Goal: Complete application form: Complete application form

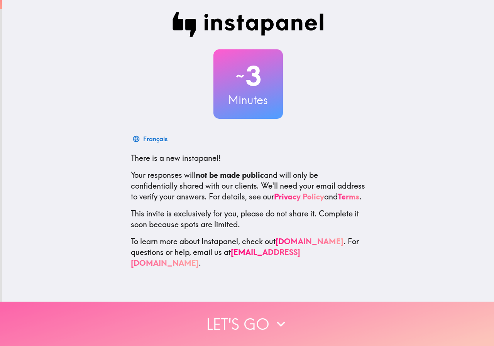
click at [224, 313] on button "Let's go" at bounding box center [247, 324] width 494 height 44
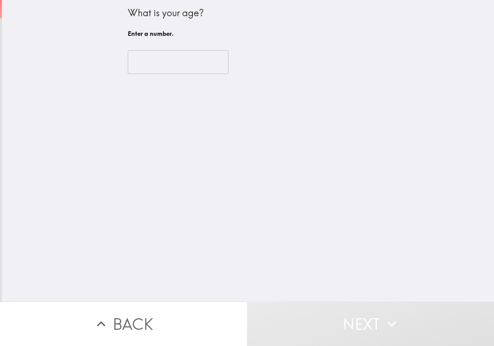
click at [163, 59] on input "number" at bounding box center [178, 62] width 101 height 24
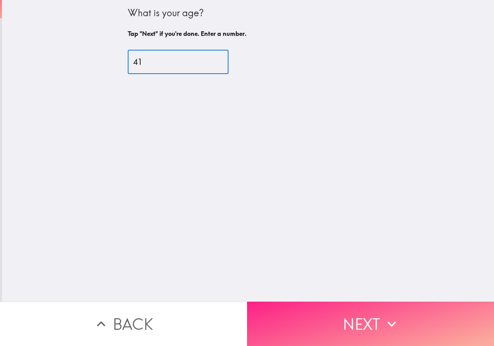
type input "41"
click at [324, 308] on button "Next" at bounding box center [370, 324] width 247 height 44
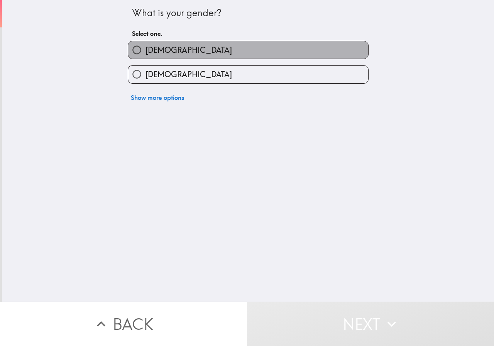
click at [159, 43] on label "[DEMOGRAPHIC_DATA]" at bounding box center [248, 49] width 240 height 17
click at [146, 43] on input "[DEMOGRAPHIC_DATA]" at bounding box center [136, 49] width 17 height 17
radio input "true"
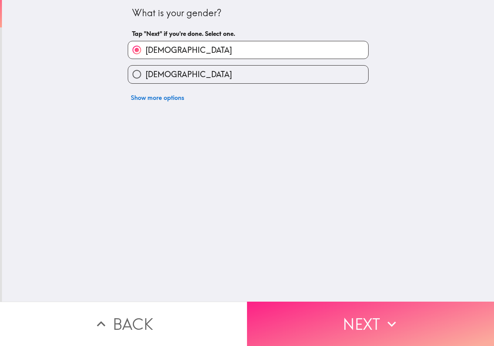
click at [344, 316] on button "Next" at bounding box center [370, 324] width 247 height 44
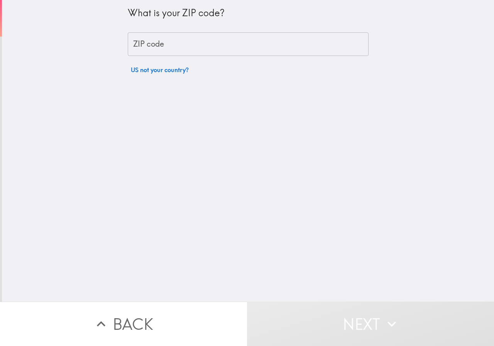
click at [148, 44] on input "ZIP code" at bounding box center [248, 44] width 241 height 24
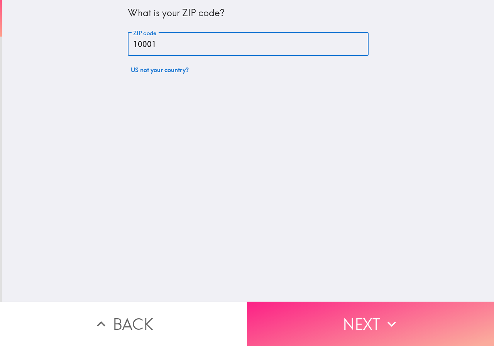
type input "10001"
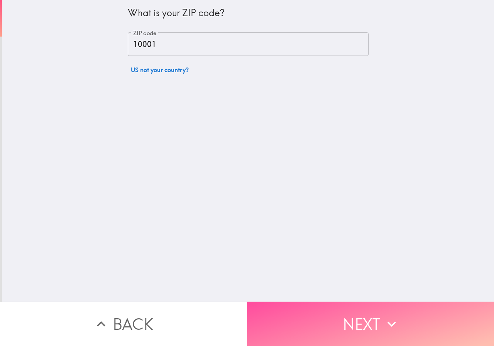
click at [296, 318] on button "Next" at bounding box center [370, 324] width 247 height 44
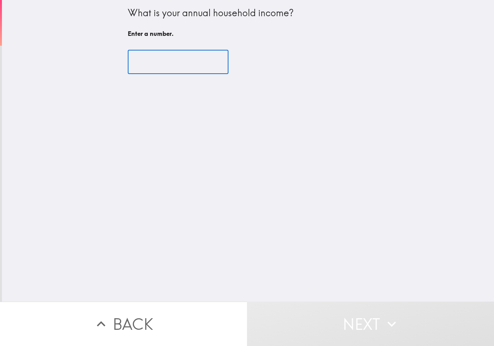
click at [144, 54] on input "number" at bounding box center [178, 62] width 101 height 24
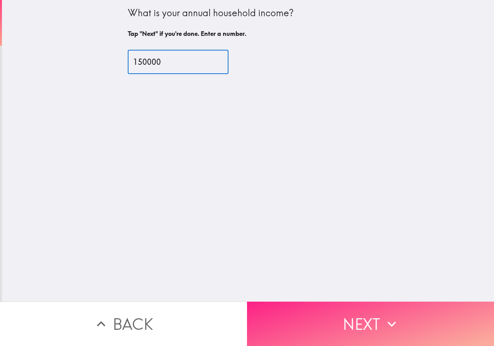
type input "150000"
drag, startPoint x: 350, startPoint y: 316, endPoint x: 346, endPoint y: 314, distance: 5.0
click at [350, 316] on button "Next" at bounding box center [370, 324] width 247 height 44
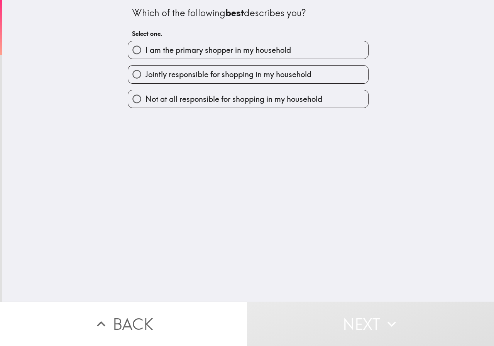
click at [221, 48] on span "I am the primary shopper in my household" at bounding box center [219, 50] width 146 height 11
click at [146, 48] on input "I am the primary shopper in my household" at bounding box center [136, 49] width 17 height 17
radio input "true"
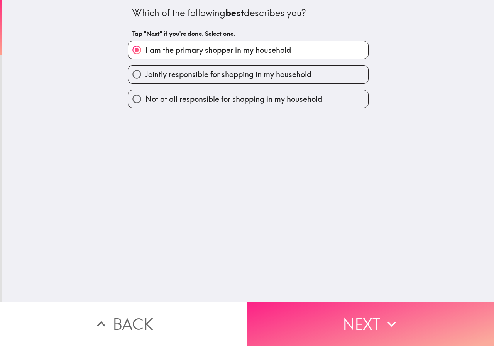
click at [314, 328] on button "Next" at bounding box center [370, 324] width 247 height 44
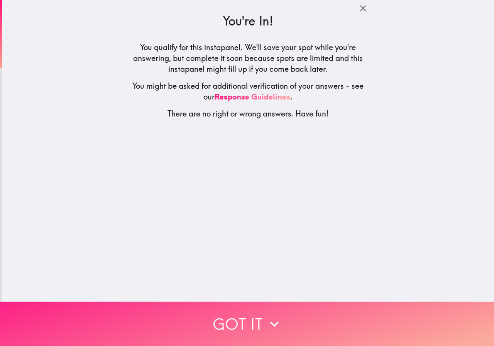
click at [279, 316] on icon "button" at bounding box center [274, 324] width 17 height 17
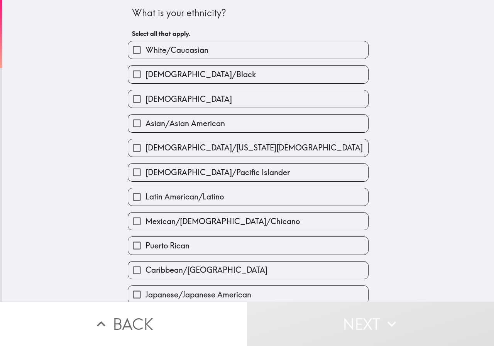
click at [199, 48] on span "White/Caucasian" at bounding box center [177, 50] width 63 height 11
click at [146, 48] on input "White/Caucasian" at bounding box center [136, 49] width 17 height 17
checkbox input "true"
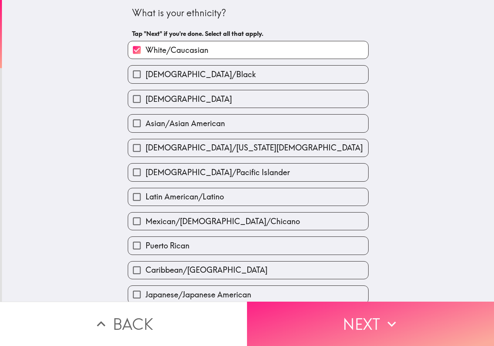
click at [321, 321] on button "Next" at bounding box center [370, 324] width 247 height 44
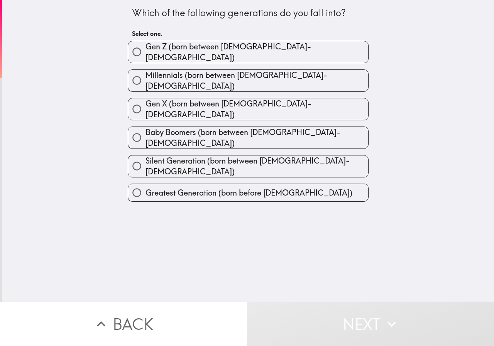
click at [232, 72] on span "Millennials (born between [DEMOGRAPHIC_DATA]-[DEMOGRAPHIC_DATA])" at bounding box center [257, 81] width 223 height 22
click at [146, 72] on input "Millennials (born between [DEMOGRAPHIC_DATA]-[DEMOGRAPHIC_DATA])" at bounding box center [136, 80] width 17 height 17
radio input "true"
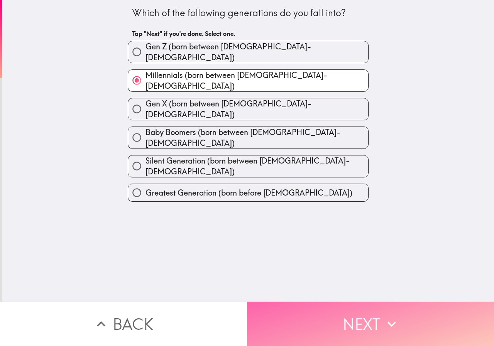
click at [316, 321] on button "Next" at bounding box center [370, 324] width 247 height 44
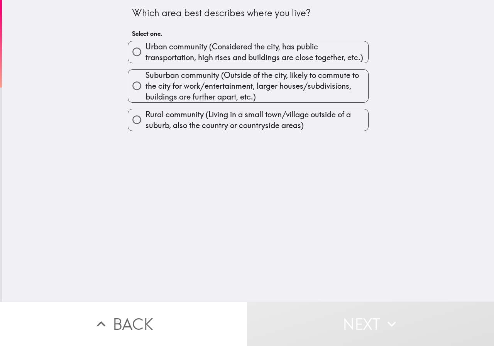
click at [196, 62] on span "Urban community (Considered the city, has public transportation, high rises and…" at bounding box center [257, 52] width 223 height 22
click at [146, 61] on input "Urban community (Considered the city, has public transportation, high rises and…" at bounding box center [136, 51] width 17 height 17
radio input "true"
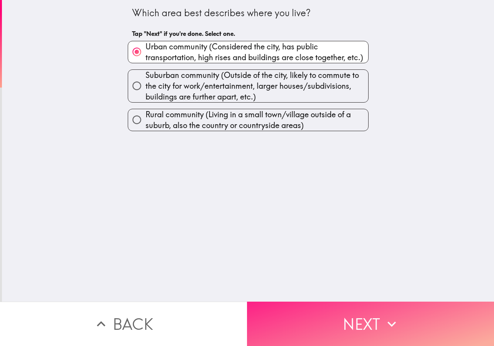
click at [316, 313] on button "Next" at bounding box center [370, 324] width 247 height 44
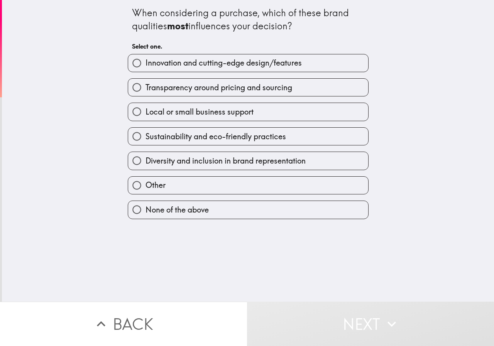
click at [200, 62] on span "Innovation and cutting-edge design/features" at bounding box center [224, 63] width 156 height 11
click at [146, 62] on input "Innovation and cutting-edge design/features" at bounding box center [136, 62] width 17 height 17
radio input "true"
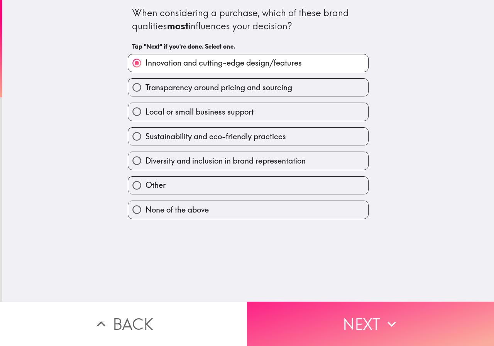
click at [300, 316] on button "Next" at bounding box center [370, 324] width 247 height 44
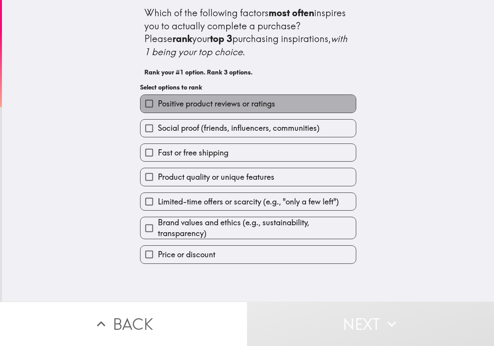
click at [178, 104] on span "Positive product reviews or ratings" at bounding box center [216, 103] width 117 height 11
click at [158, 104] on input "Positive product reviews or ratings" at bounding box center [149, 103] width 17 height 17
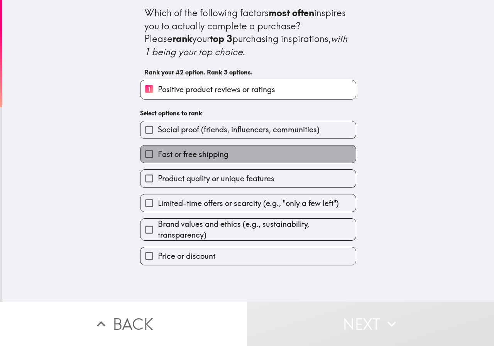
click at [188, 154] on span "Fast or free shipping" at bounding box center [193, 154] width 71 height 11
click at [158, 154] on input "Fast or free shipping" at bounding box center [149, 154] width 17 height 17
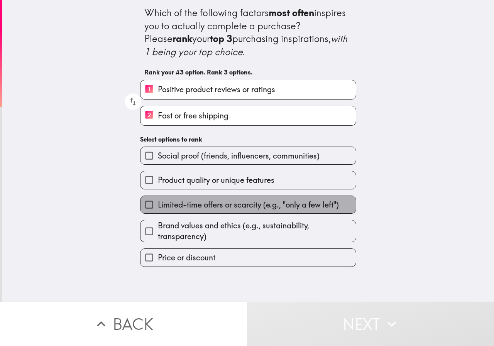
click at [188, 201] on span "Limited-time offers or scarcity (e.g., "only a few left")" at bounding box center [248, 205] width 181 height 11
click at [158, 201] on input "Limited-time offers or scarcity (e.g., "only a few left")" at bounding box center [149, 204] width 17 height 17
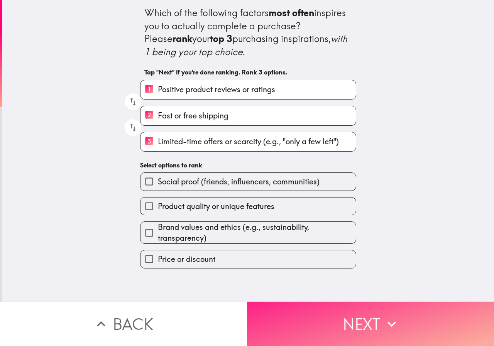
click at [306, 314] on button "Next" at bounding box center [370, 324] width 247 height 44
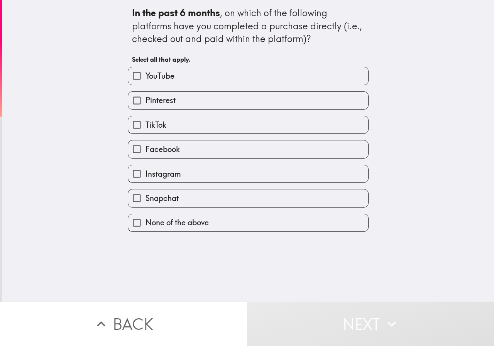
click at [164, 76] on span "YouTube" at bounding box center [160, 76] width 29 height 11
click at [146, 76] on input "YouTube" at bounding box center [136, 75] width 17 height 17
checkbox input "true"
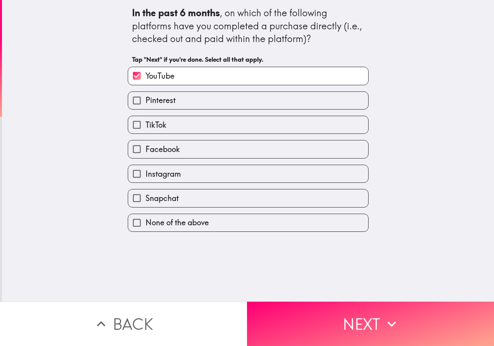
click at [178, 104] on label "Pinterest" at bounding box center [248, 100] width 240 height 17
click at [146, 104] on input "Pinterest" at bounding box center [136, 100] width 17 height 17
checkbox input "true"
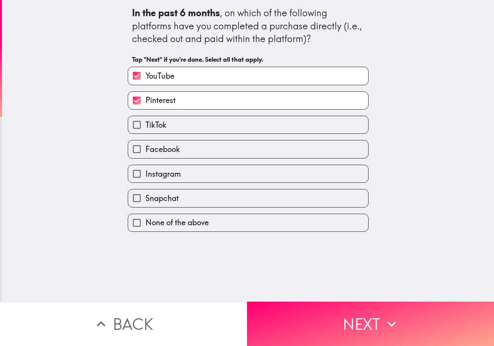
click at [173, 153] on span "Facebook" at bounding box center [163, 149] width 34 height 11
click at [146, 153] on input "Facebook" at bounding box center [136, 149] width 17 height 17
checkbox input "true"
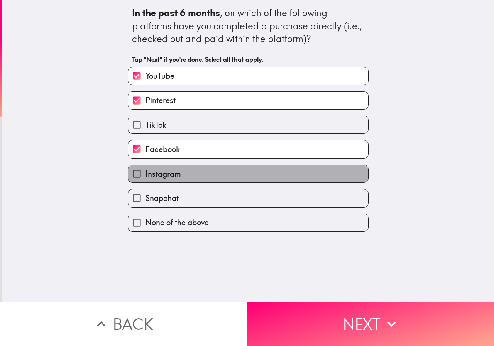
click at [178, 174] on label "Instagram" at bounding box center [248, 173] width 240 height 17
click at [146, 174] on input "Instagram" at bounding box center [136, 173] width 17 height 17
checkbox input "true"
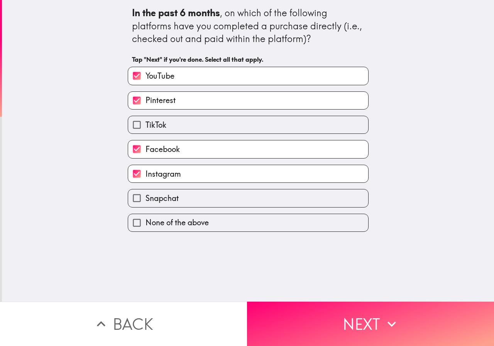
click at [180, 193] on label "Snapchat" at bounding box center [248, 198] width 240 height 17
click at [146, 193] on input "Snapchat" at bounding box center [136, 198] width 17 height 17
checkbox input "true"
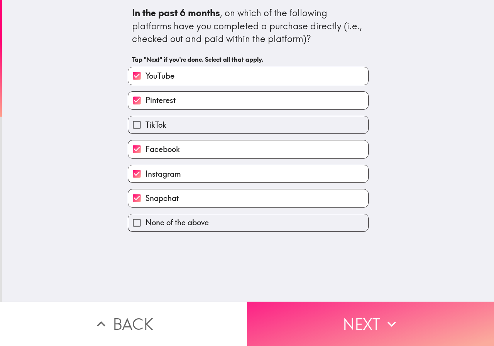
click at [327, 309] on button "Next" at bounding box center [370, 324] width 247 height 44
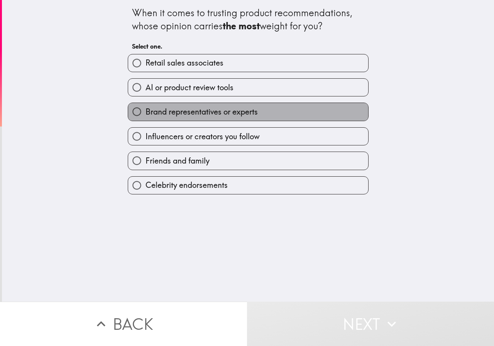
click at [166, 109] on span "Brand representatives or experts" at bounding box center [202, 112] width 112 height 11
click at [146, 109] on input "Brand representatives or experts" at bounding box center [136, 111] width 17 height 17
radio input "true"
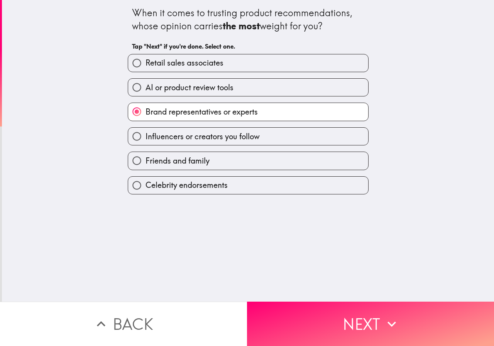
click at [174, 132] on span "Influencers or creators you follow" at bounding box center [203, 136] width 114 height 11
click at [146, 132] on input "Influencers or creators you follow" at bounding box center [136, 136] width 17 height 17
radio input "true"
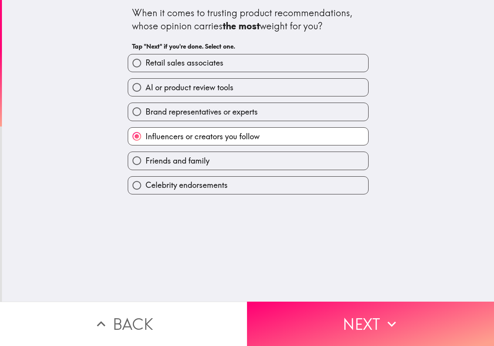
click at [148, 134] on span "Influencers or creators you follow" at bounding box center [203, 136] width 114 height 11
click at [146, 134] on input "Influencers or creators you follow" at bounding box center [136, 136] width 17 height 17
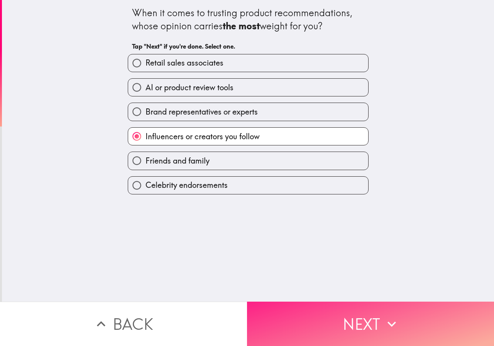
click at [306, 313] on button "Next" at bounding box center [370, 324] width 247 height 44
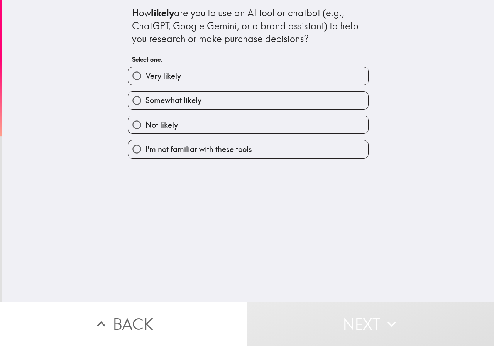
click at [168, 79] on span "Very likely" at bounding box center [164, 76] width 36 height 11
click at [146, 79] on input "Very likely" at bounding box center [136, 75] width 17 height 17
radio input "true"
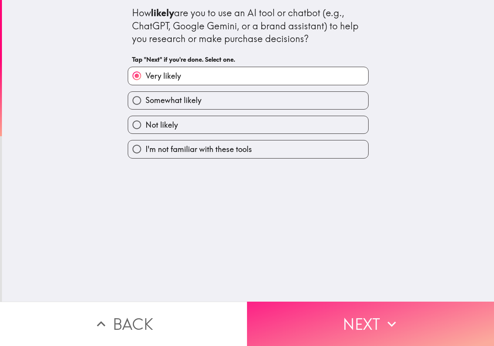
click at [331, 319] on button "Next" at bounding box center [370, 324] width 247 height 44
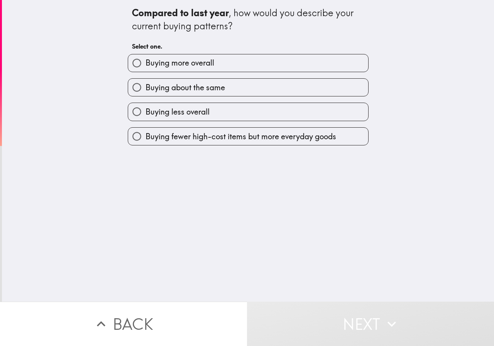
click at [172, 69] on label "Buying more overall" at bounding box center [248, 62] width 240 height 17
click at [146, 69] on input "Buying more overall" at bounding box center [136, 62] width 17 height 17
radio input "true"
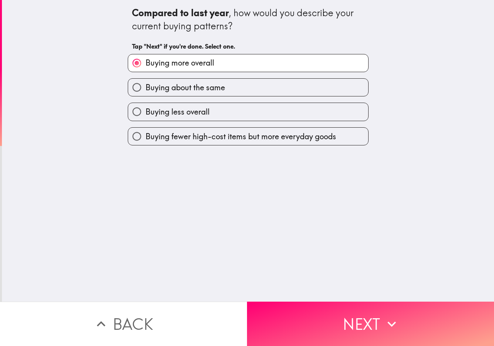
click at [160, 62] on span "Buying more overall" at bounding box center [180, 63] width 69 height 11
click at [146, 62] on input "Buying more overall" at bounding box center [136, 62] width 17 height 17
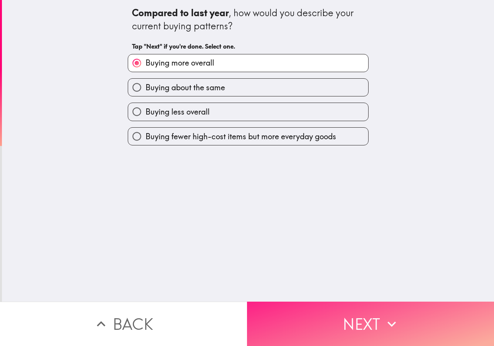
click at [314, 326] on button "Next" at bounding box center [370, 324] width 247 height 44
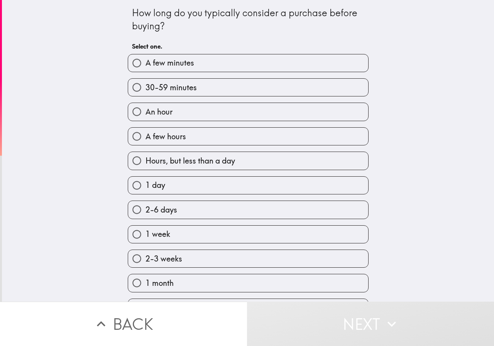
click at [177, 85] on span "30-59 minutes" at bounding box center [171, 87] width 51 height 11
click at [146, 85] on input "30-59 minutes" at bounding box center [136, 87] width 17 height 17
radio input "true"
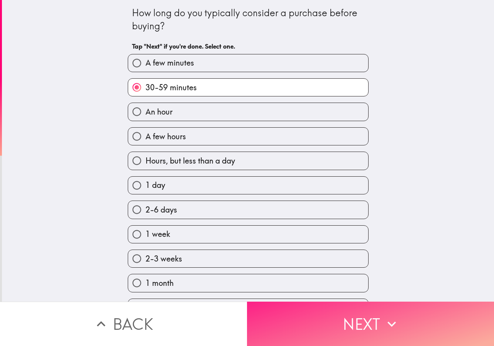
click at [308, 313] on button "Next" at bounding box center [370, 324] width 247 height 44
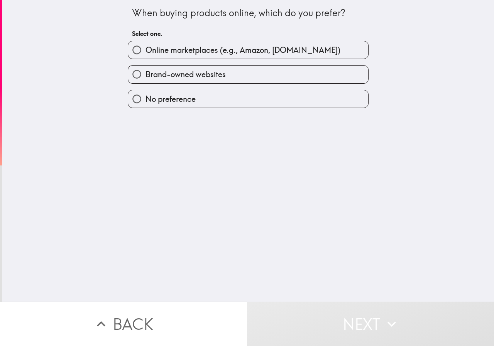
click at [217, 54] on span "Online marketplaces (e.g., Amazon, [DOMAIN_NAME])" at bounding box center [243, 50] width 195 height 11
click at [146, 54] on input "Online marketplaces (e.g., Amazon, [DOMAIN_NAME])" at bounding box center [136, 49] width 17 height 17
radio input "true"
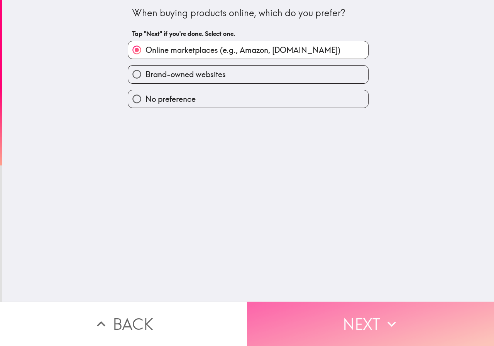
click at [345, 321] on button "Next" at bounding box center [370, 324] width 247 height 44
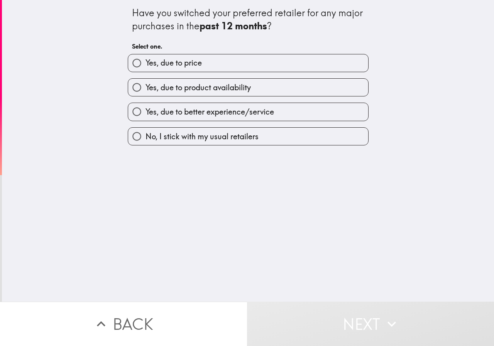
click at [188, 64] on span "Yes, due to price" at bounding box center [174, 63] width 56 height 11
click at [146, 64] on input "Yes, due to price" at bounding box center [136, 62] width 17 height 17
radio input "true"
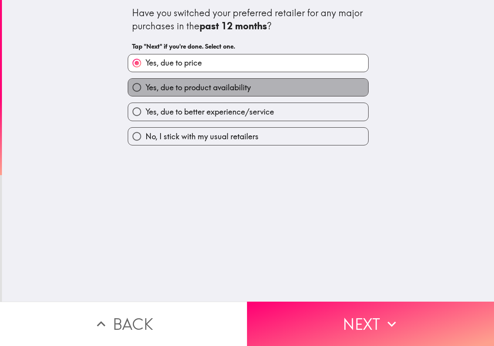
click at [209, 90] on span "Yes, due to product availability" at bounding box center [198, 87] width 105 height 11
click at [146, 90] on input "Yes, due to product availability" at bounding box center [136, 87] width 17 height 17
radio input "true"
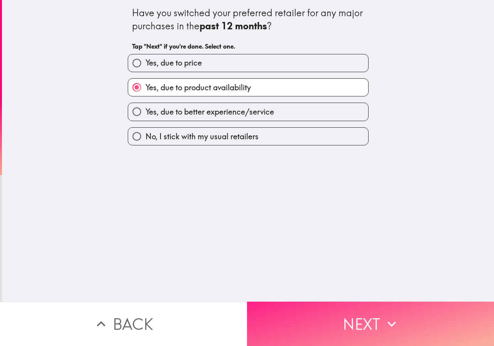
click at [343, 326] on button "Next" at bounding box center [370, 324] width 247 height 44
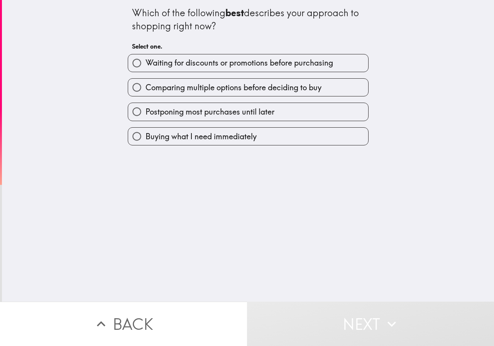
click at [194, 94] on label "Comparing multiple options before deciding to buy" at bounding box center [248, 87] width 240 height 17
click at [146, 94] on input "Comparing multiple options before deciding to buy" at bounding box center [136, 87] width 17 height 17
radio input "true"
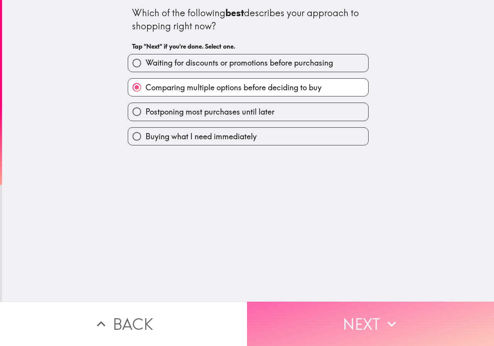
click at [326, 315] on button "Next" at bounding box center [370, 324] width 247 height 44
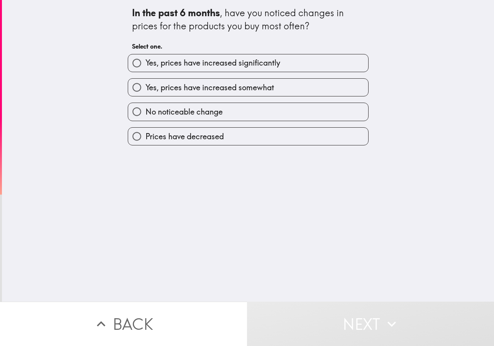
click at [222, 61] on span "Yes, prices have increased significantly" at bounding box center [213, 63] width 135 height 11
click at [146, 61] on input "Yes, prices have increased significantly" at bounding box center [136, 62] width 17 height 17
radio input "true"
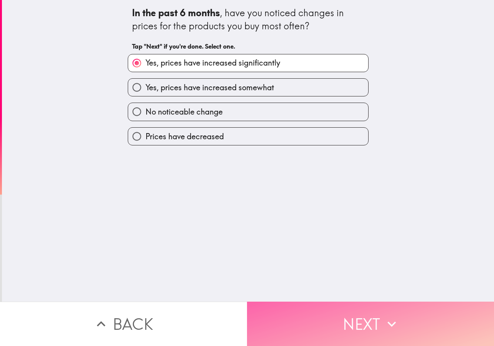
click at [323, 312] on button "Next" at bounding box center [370, 324] width 247 height 44
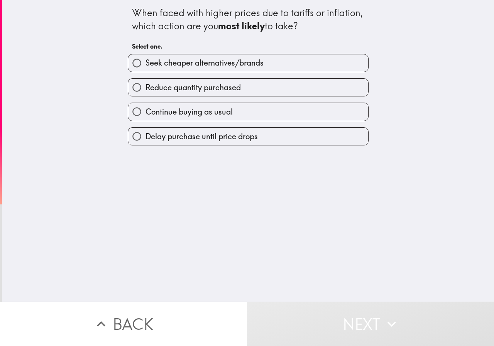
click at [188, 64] on span "Seek cheaper alternatives/brands" at bounding box center [205, 63] width 118 height 11
click at [146, 64] on input "Seek cheaper alternatives/brands" at bounding box center [136, 62] width 17 height 17
radio input "true"
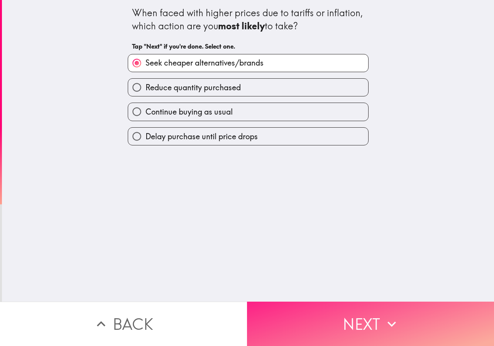
click at [328, 320] on button "Next" at bounding box center [370, 324] width 247 height 44
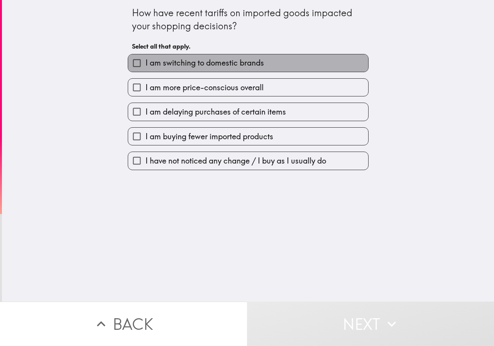
click at [191, 63] on span "I am switching to domestic brands" at bounding box center [205, 63] width 119 height 11
click at [146, 63] on input "I am switching to domestic brands" at bounding box center [136, 62] width 17 height 17
checkbox input "true"
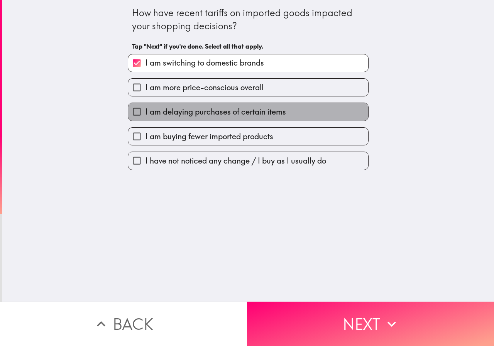
click at [174, 108] on span "I am delaying purchases of certain items" at bounding box center [216, 112] width 141 height 11
click at [146, 108] on input "I am delaying purchases of certain items" at bounding box center [136, 111] width 17 height 17
checkbox input "true"
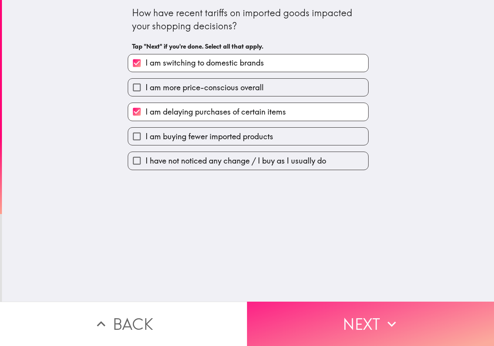
click at [336, 321] on button "Next" at bounding box center [370, 324] width 247 height 44
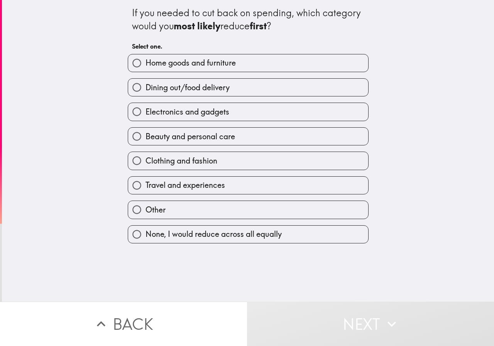
click at [168, 160] on span "Clothing and fashion" at bounding box center [182, 161] width 72 height 11
click at [146, 160] on input "Clothing and fashion" at bounding box center [136, 160] width 17 height 17
radio input "true"
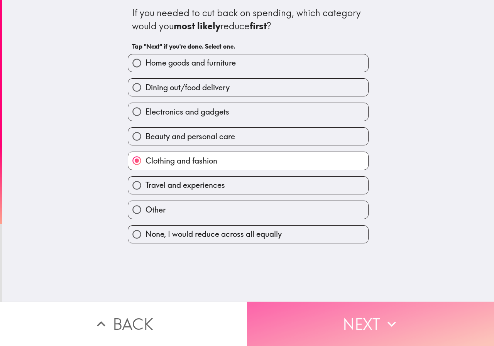
click at [337, 329] on button "Next" at bounding box center [370, 324] width 247 height 44
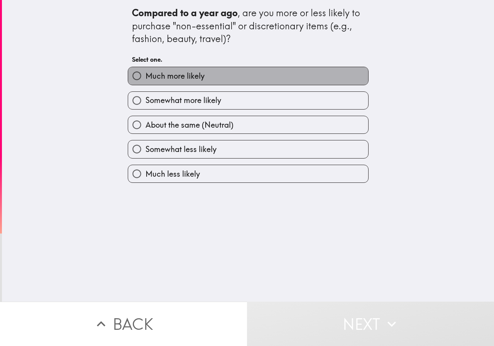
click at [176, 75] on span "Much more likely" at bounding box center [175, 76] width 59 height 11
click at [146, 75] on input "Much more likely" at bounding box center [136, 75] width 17 height 17
radio input "true"
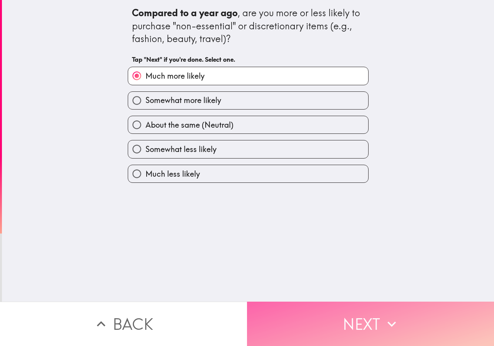
click at [329, 318] on button "Next" at bounding box center [370, 324] width 247 height 44
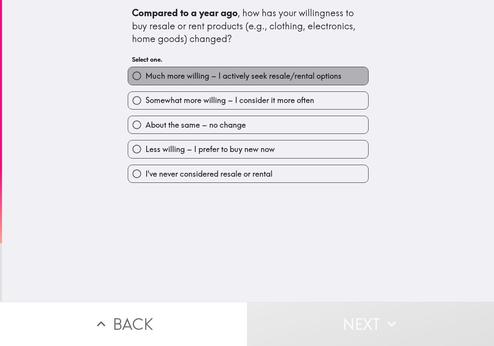
click at [198, 74] on span "Much more willing – I actively seek resale/rental options" at bounding box center [244, 76] width 196 height 11
click at [146, 74] on input "Much more willing – I actively seek resale/rental options" at bounding box center [136, 75] width 17 height 17
radio input "true"
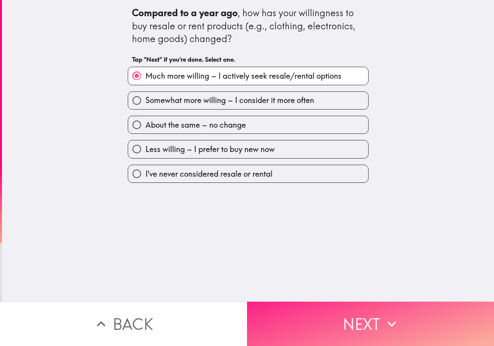
click at [323, 323] on button "Next" at bounding box center [370, 324] width 247 height 44
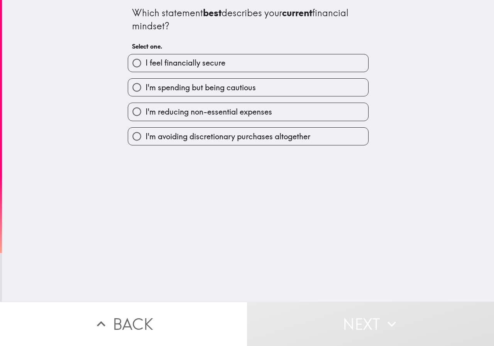
click at [192, 65] on span "I feel financially secure" at bounding box center [186, 63] width 80 height 11
click at [146, 65] on input "I feel financially secure" at bounding box center [136, 62] width 17 height 17
radio input "true"
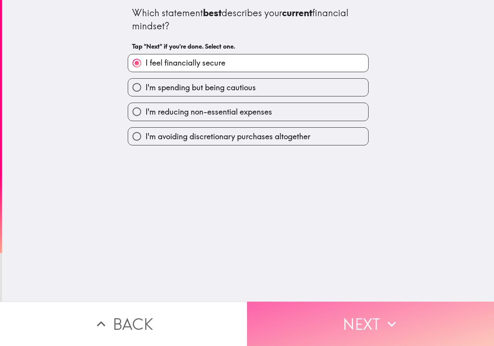
click at [316, 311] on button "Next" at bounding box center [370, 324] width 247 height 44
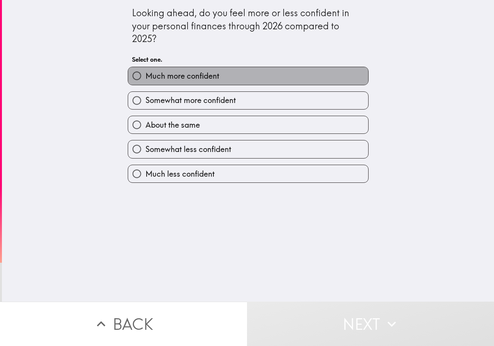
drag, startPoint x: 182, startPoint y: 76, endPoint x: 190, endPoint y: 101, distance: 26.5
click at [182, 75] on span "Much more confident" at bounding box center [183, 76] width 74 height 11
click at [146, 75] on input "Much more confident" at bounding box center [136, 75] width 17 height 17
radio input "true"
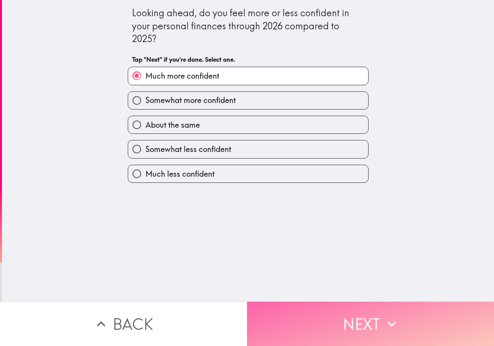
click at [307, 305] on button "Next" at bounding box center [370, 324] width 247 height 44
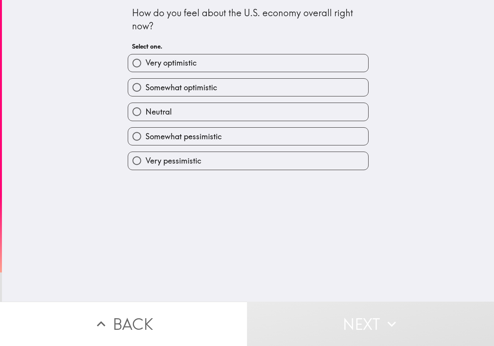
click at [177, 57] on label "Very optimistic" at bounding box center [248, 62] width 240 height 17
click at [146, 57] on input "Very optimistic" at bounding box center [136, 62] width 17 height 17
radio input "true"
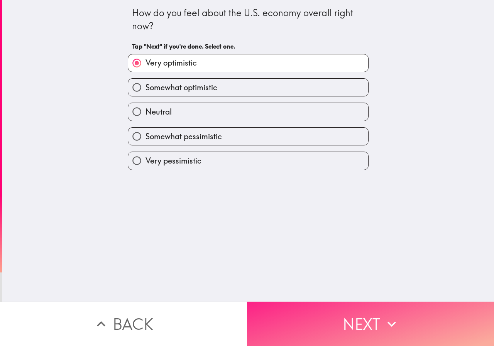
click at [334, 323] on button "Next" at bounding box center [370, 324] width 247 height 44
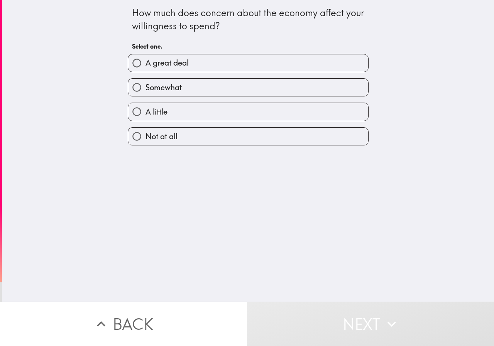
click at [187, 64] on label "A great deal" at bounding box center [248, 62] width 240 height 17
click at [146, 64] on input "A great deal" at bounding box center [136, 62] width 17 height 17
radio input "true"
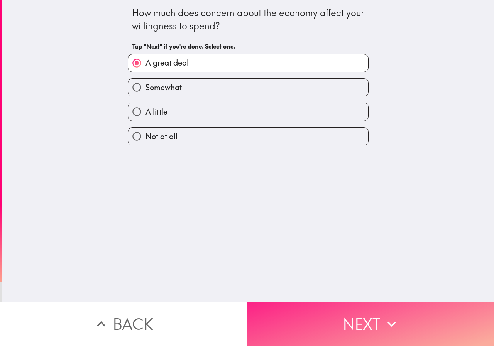
click at [341, 323] on button "Next" at bounding box center [370, 324] width 247 height 44
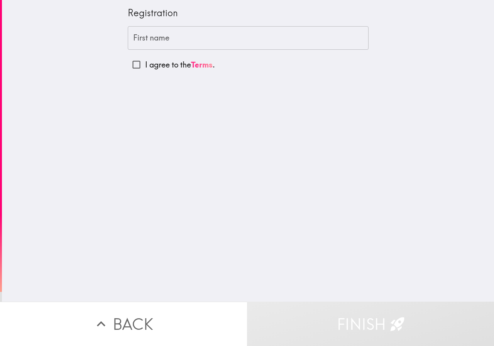
click at [156, 38] on input "First name" at bounding box center [248, 38] width 241 height 24
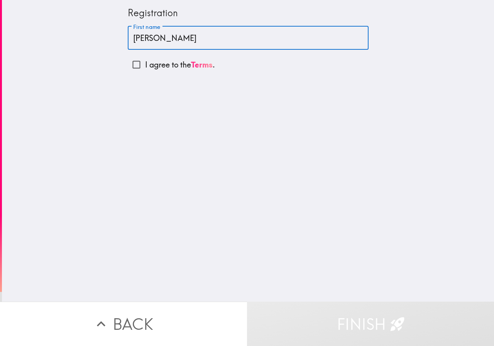
type input "[PERSON_NAME]"
click at [147, 64] on p "I agree to the Terms ." at bounding box center [180, 64] width 70 height 11
click at [145, 64] on input "I agree to the Terms ." at bounding box center [136, 64] width 17 height 17
checkbox input "true"
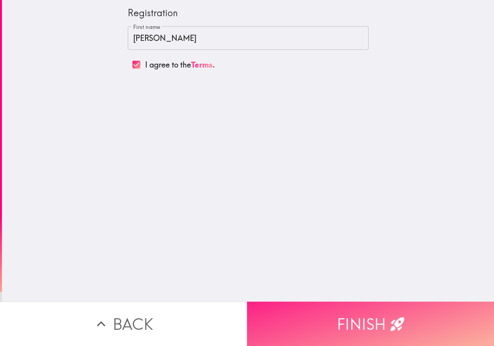
click at [322, 326] on button "Finish" at bounding box center [370, 324] width 247 height 44
